Goal: Navigation & Orientation: Find specific page/section

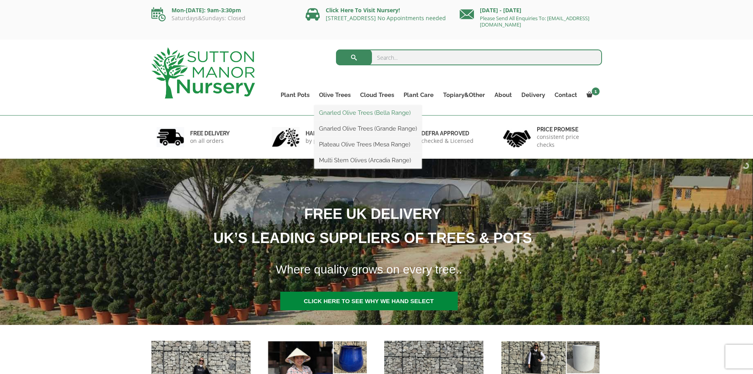
click at [336, 111] on link "Gnarled Olive Trees (Bella Range)" at bounding box center [368, 113] width 108 height 12
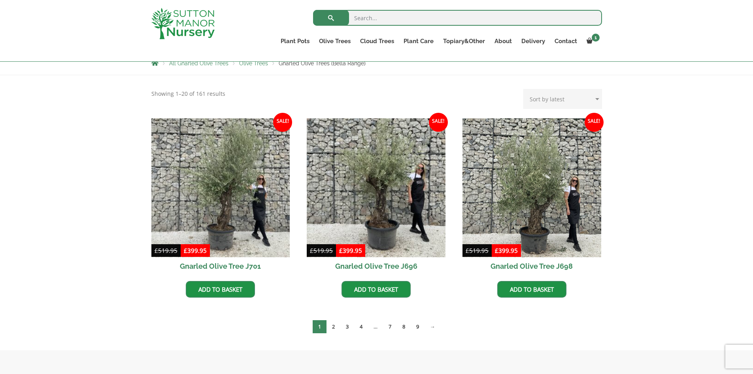
scroll to position [237, 0]
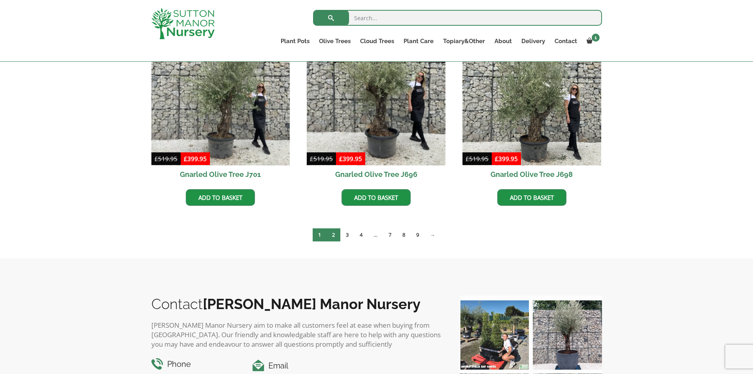
click at [334, 233] on link "2" at bounding box center [334, 234] width 14 height 13
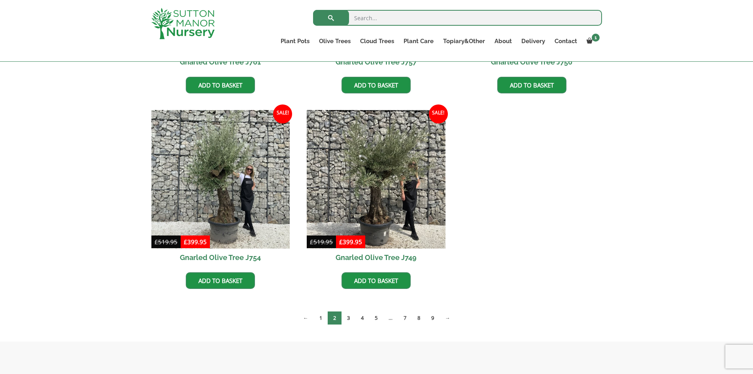
scroll to position [356, 0]
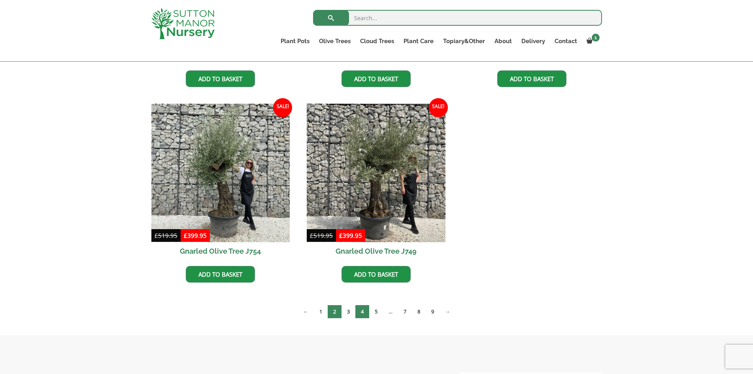
click at [361, 311] on link "4" at bounding box center [362, 311] width 14 height 13
